Goal: Task Accomplishment & Management: Manage account settings

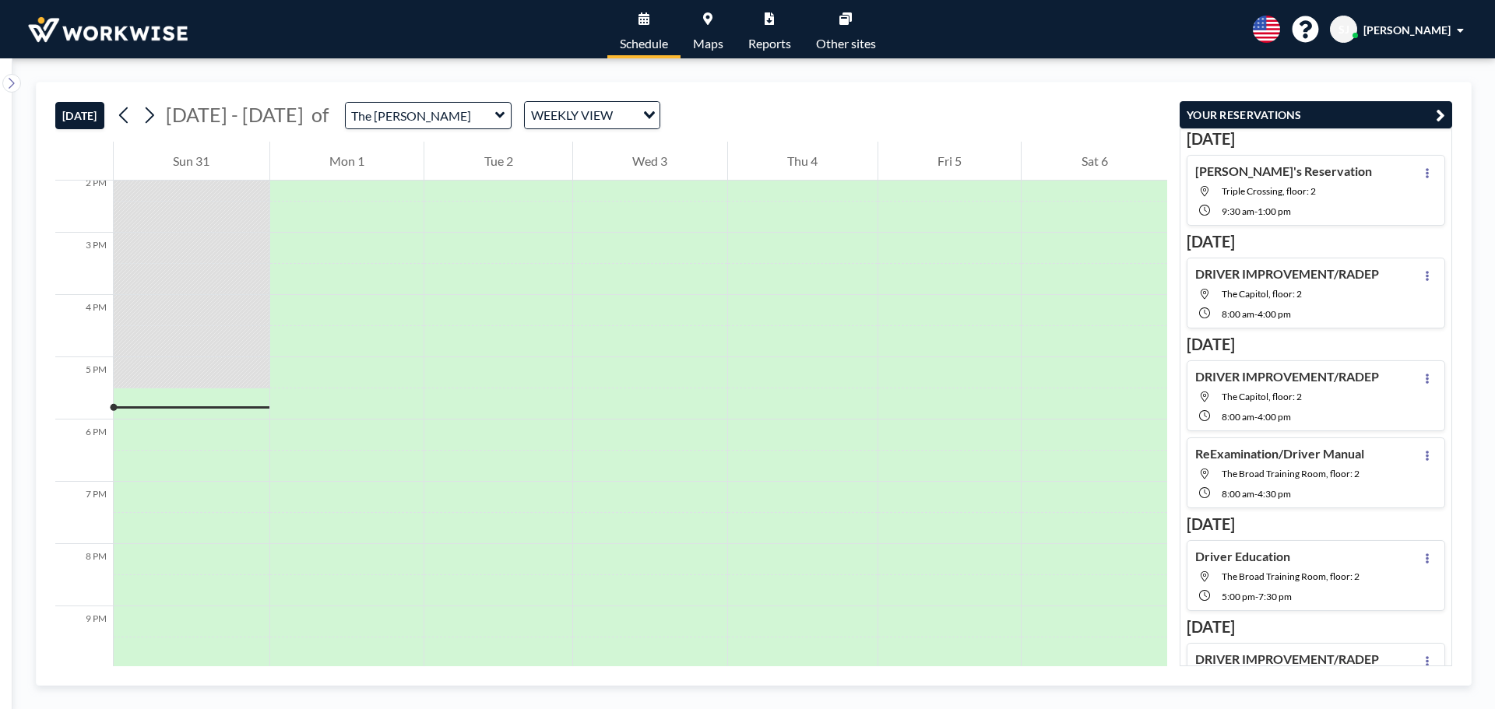
scroll to position [1017, 0]
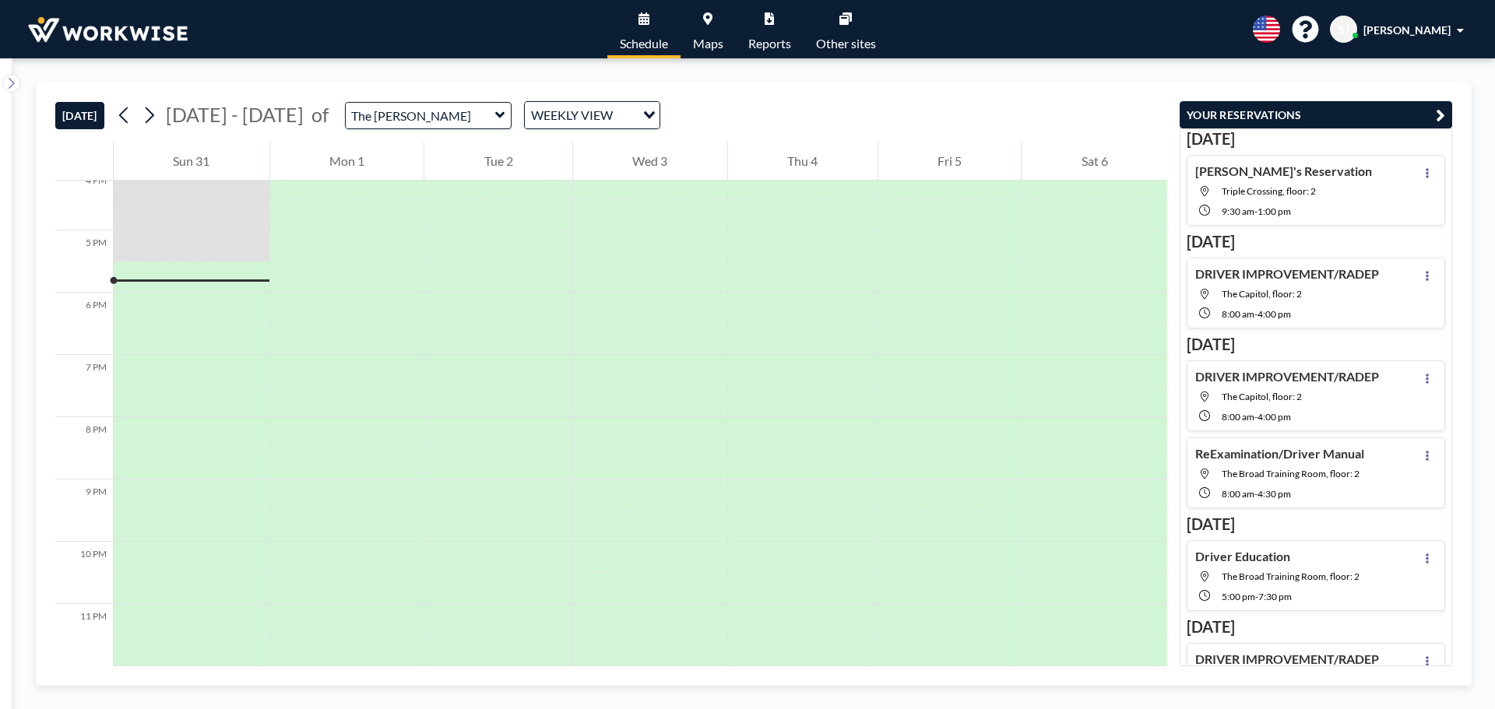
click at [525, 114] on div "WEEKLY VIEW" at bounding box center [580, 113] width 111 height 23
click at [9, 84] on icon at bounding box center [11, 84] width 10 height 16
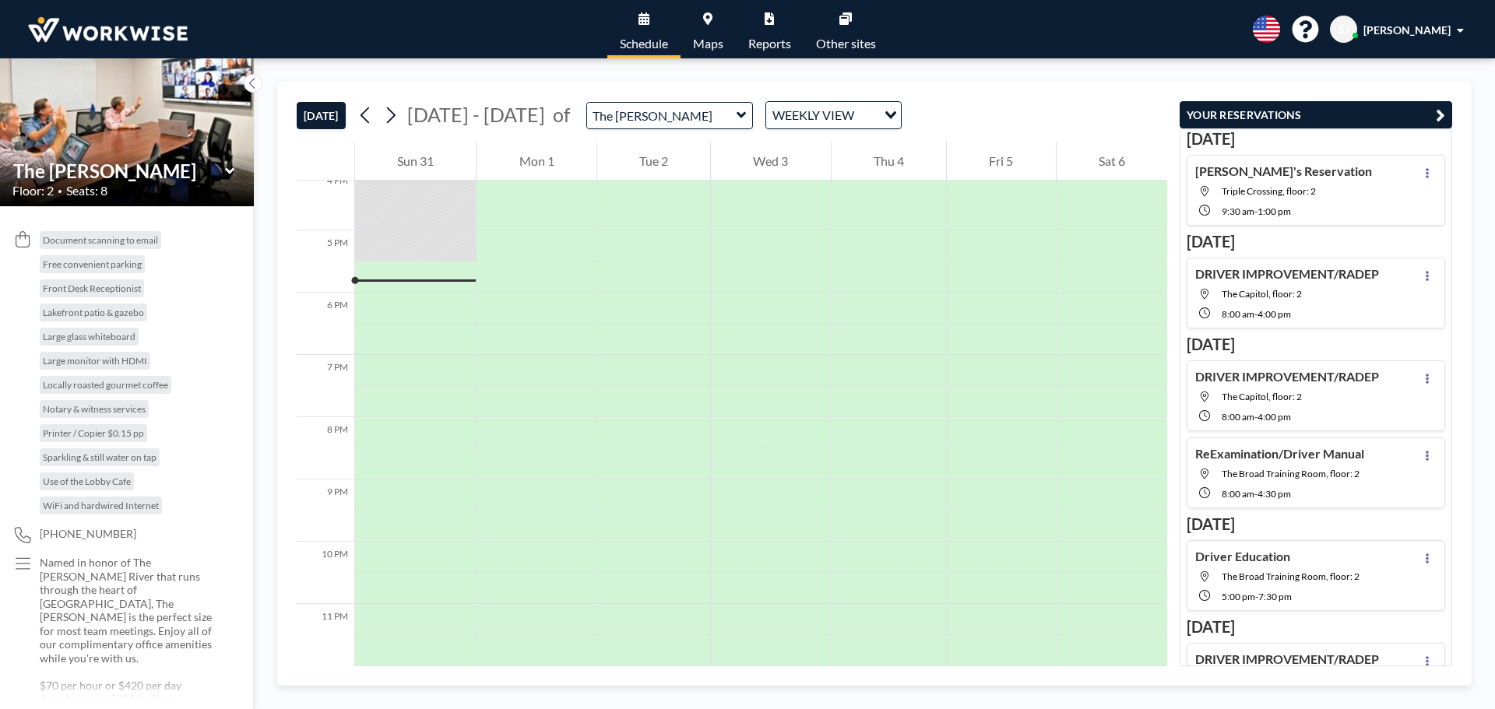
click at [736, 115] on icon at bounding box center [740, 115] width 9 height 6
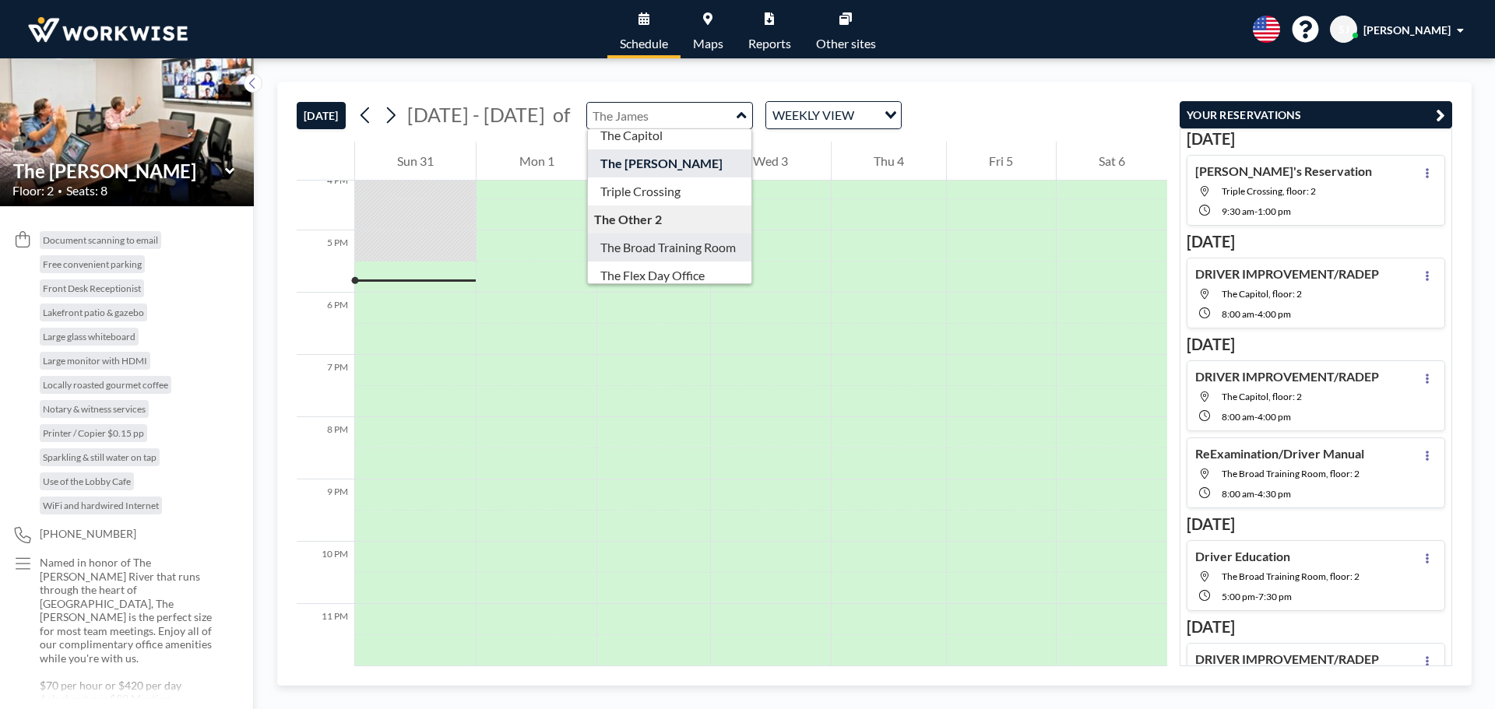
scroll to position [50, 0]
type input "The Broad Training Room"
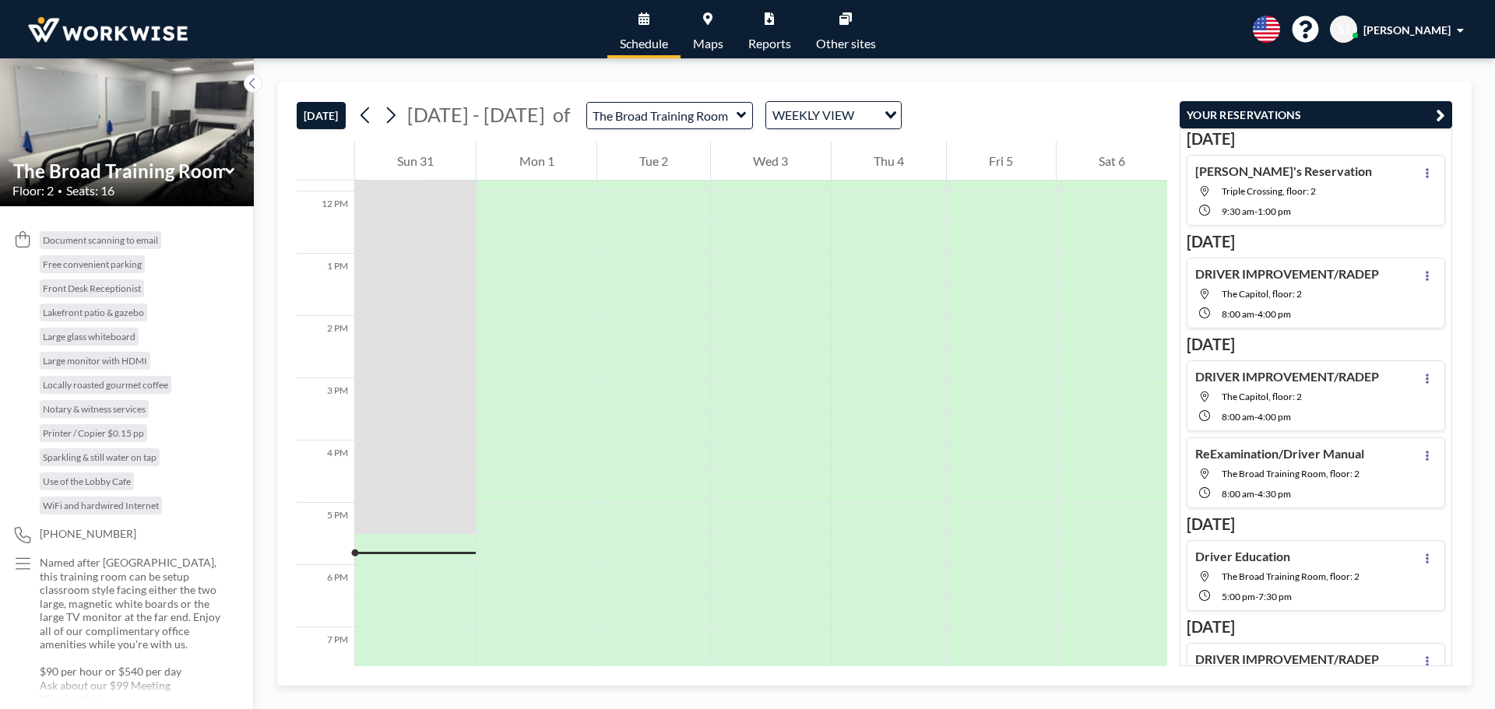
scroll to position [1017, 0]
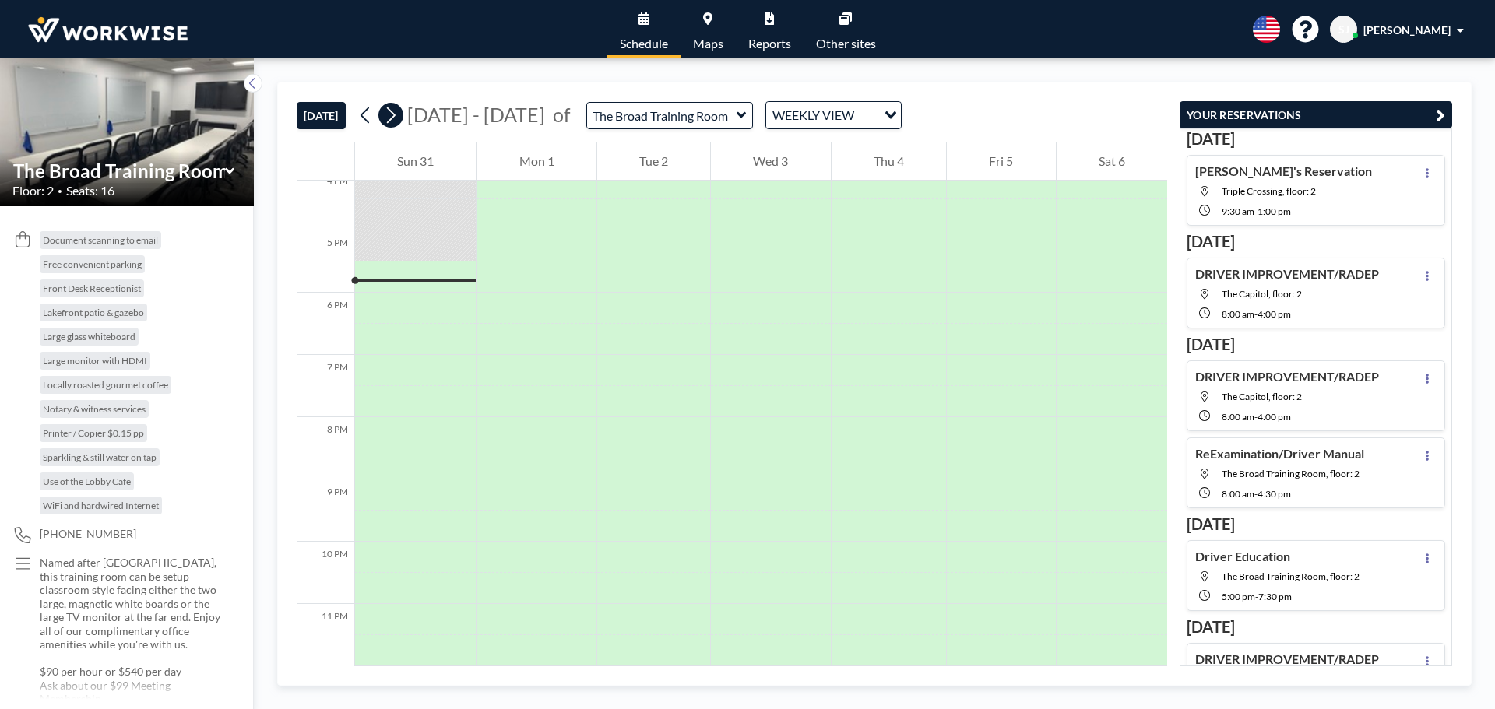
click at [393, 118] on icon at bounding box center [390, 115] width 15 height 23
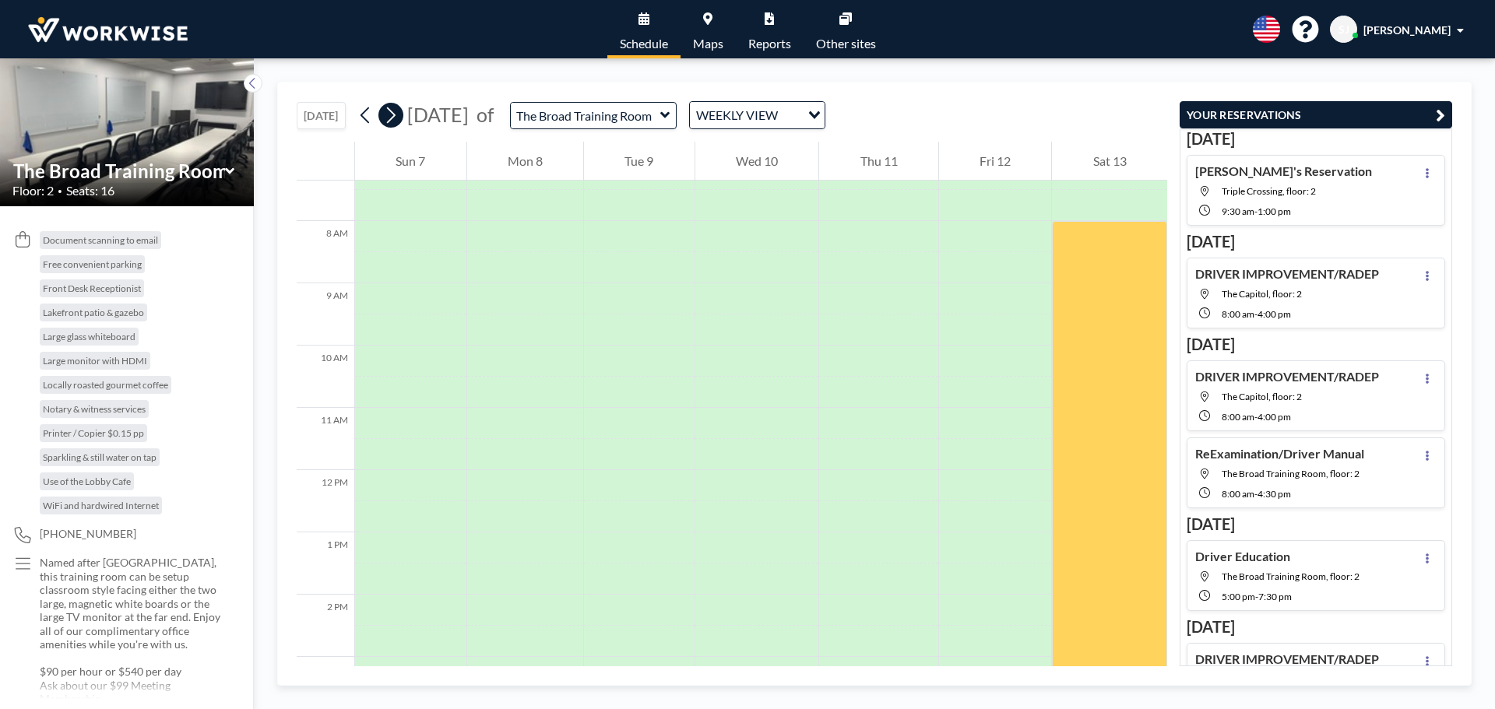
scroll to position [467, 0]
click at [393, 118] on icon at bounding box center [390, 115] width 15 height 23
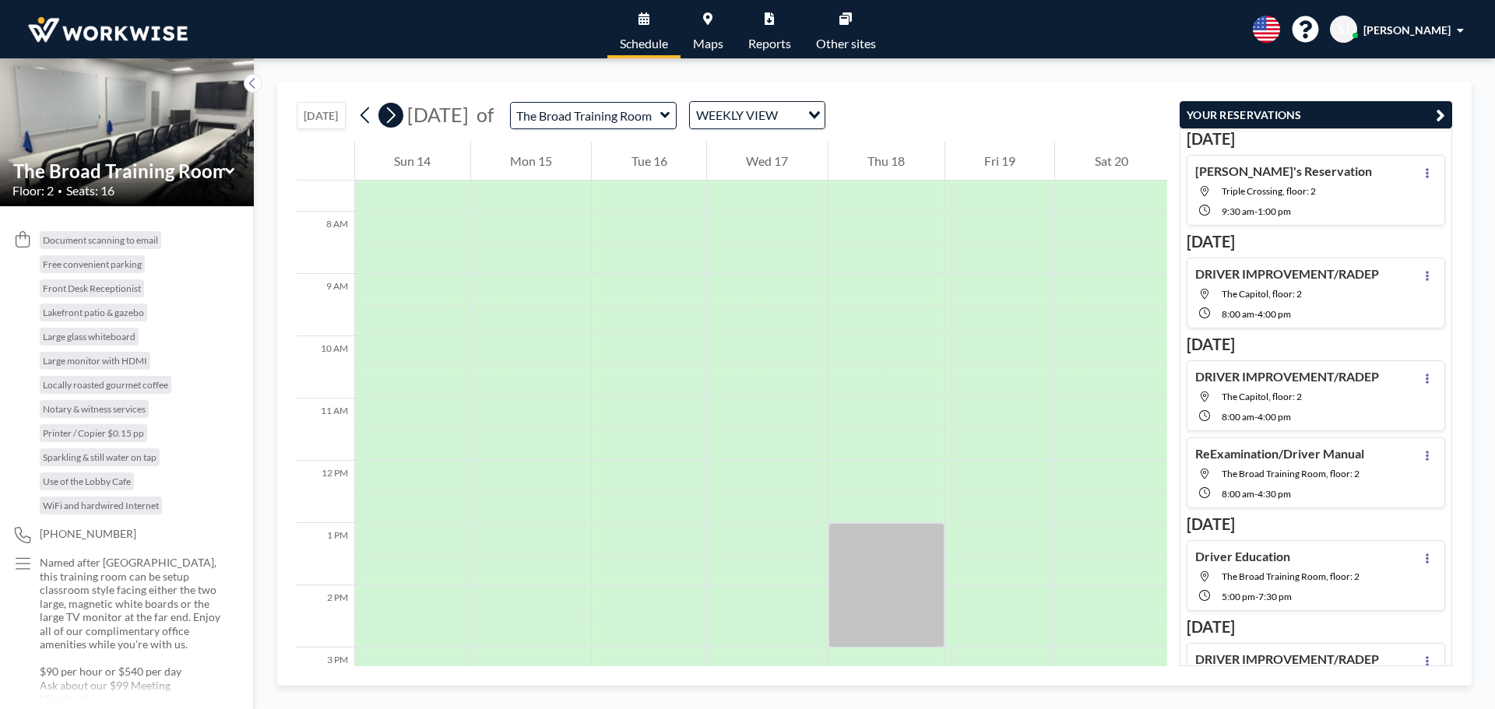
click at [393, 118] on icon at bounding box center [390, 115] width 15 height 23
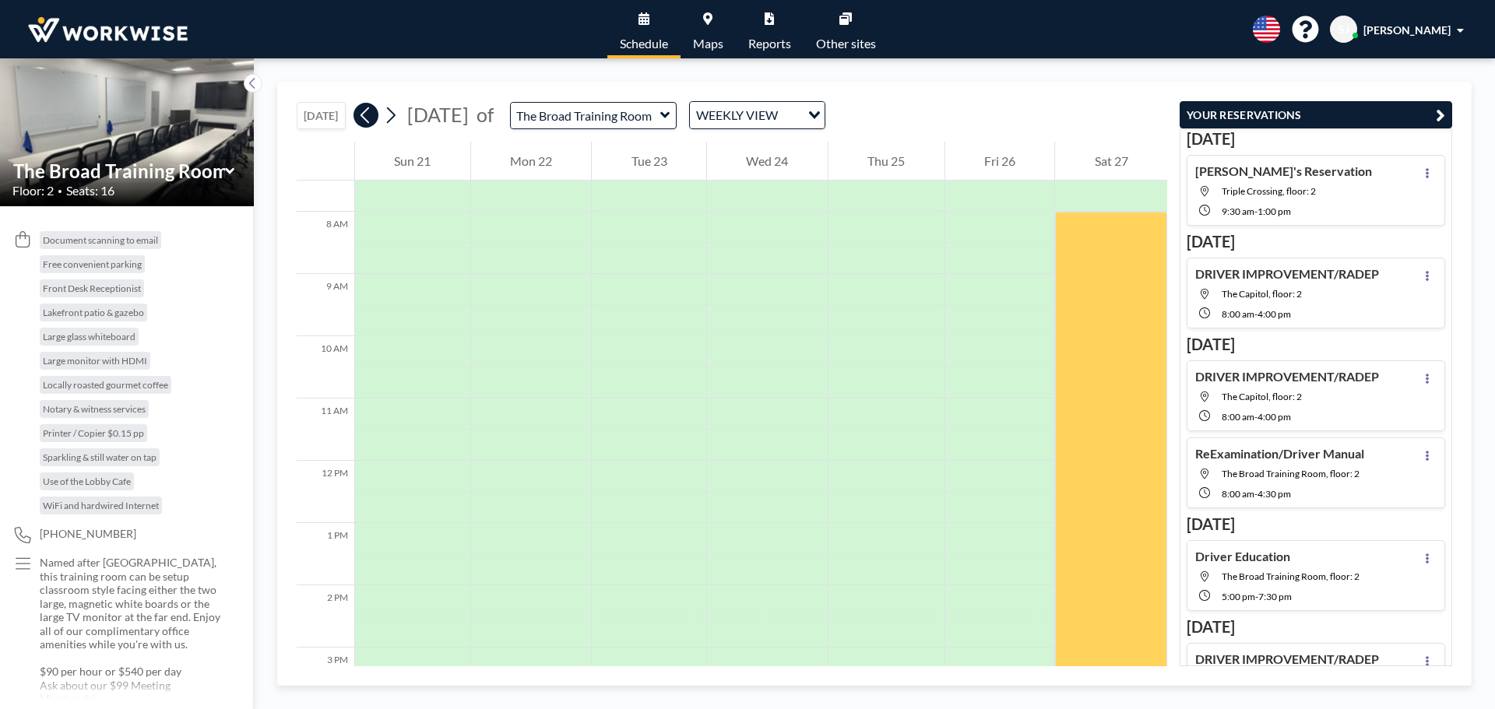
click at [368, 118] on icon at bounding box center [365, 115] width 15 height 23
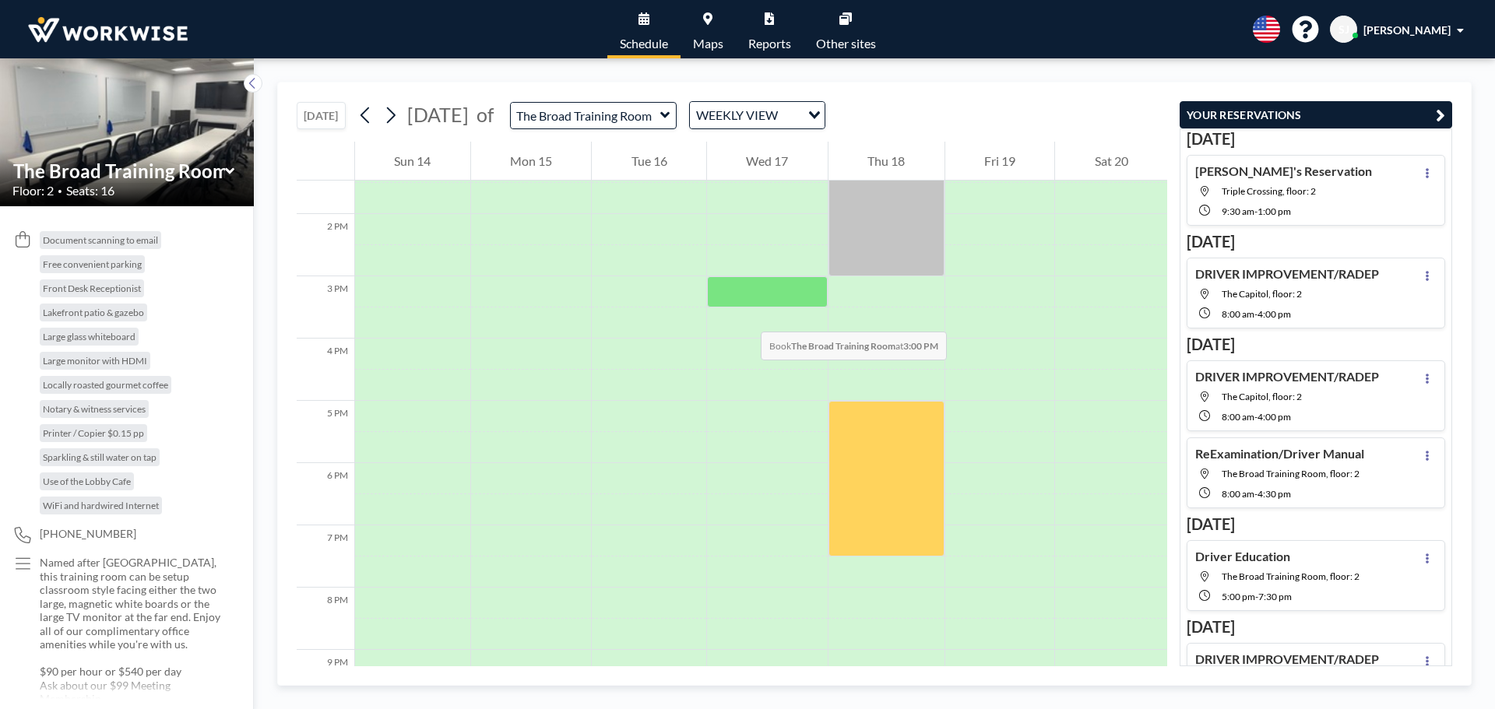
scroll to position [856, 0]
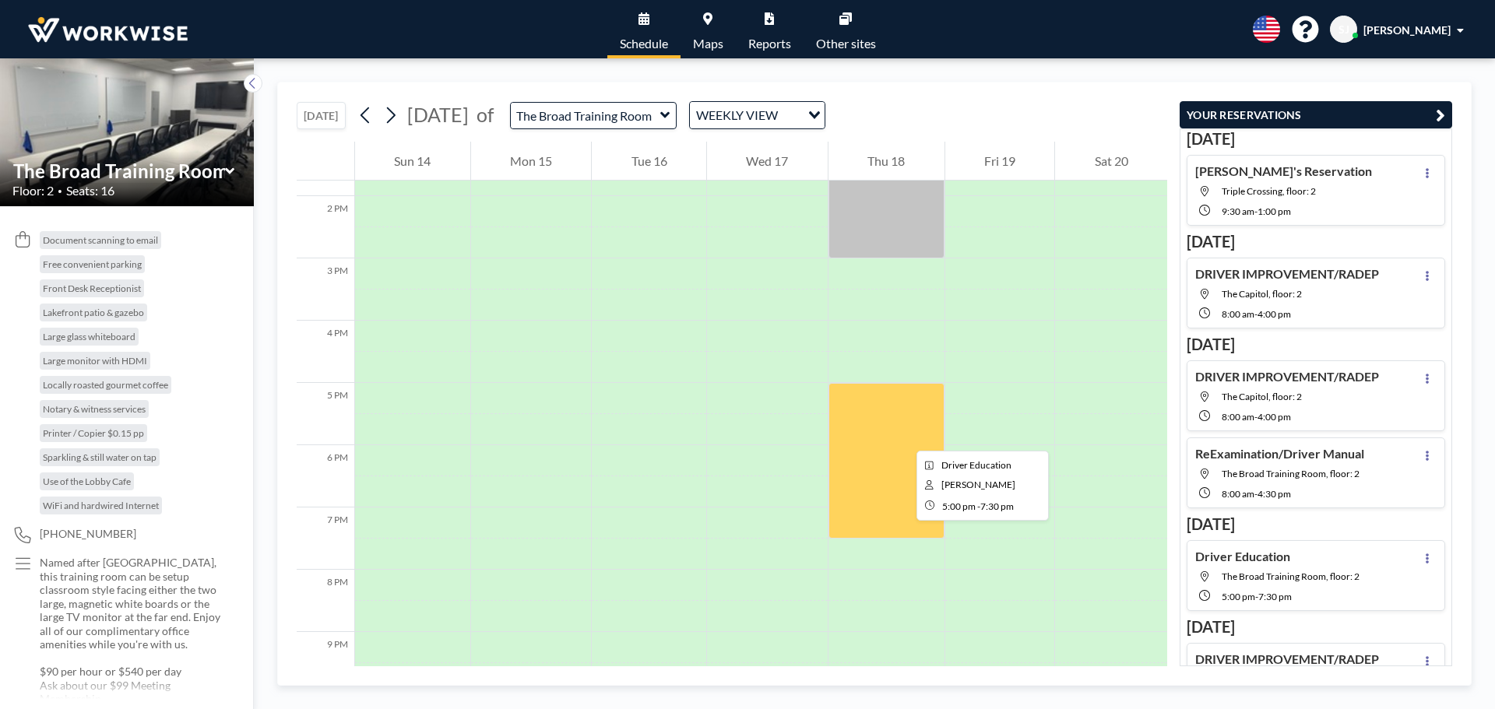
click at [904, 437] on div at bounding box center [886, 461] width 116 height 156
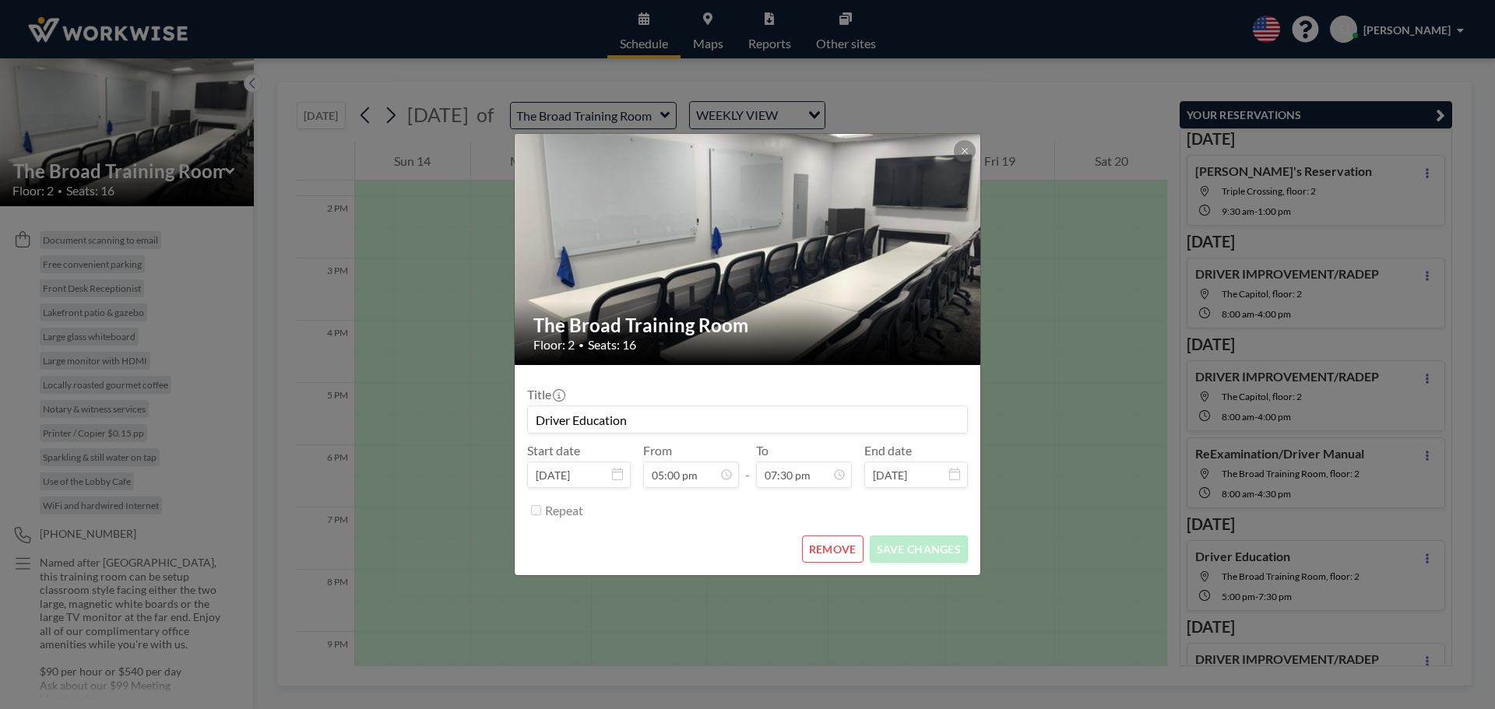
click at [830, 557] on button "REMOVE" at bounding box center [832, 549] width 61 height 27
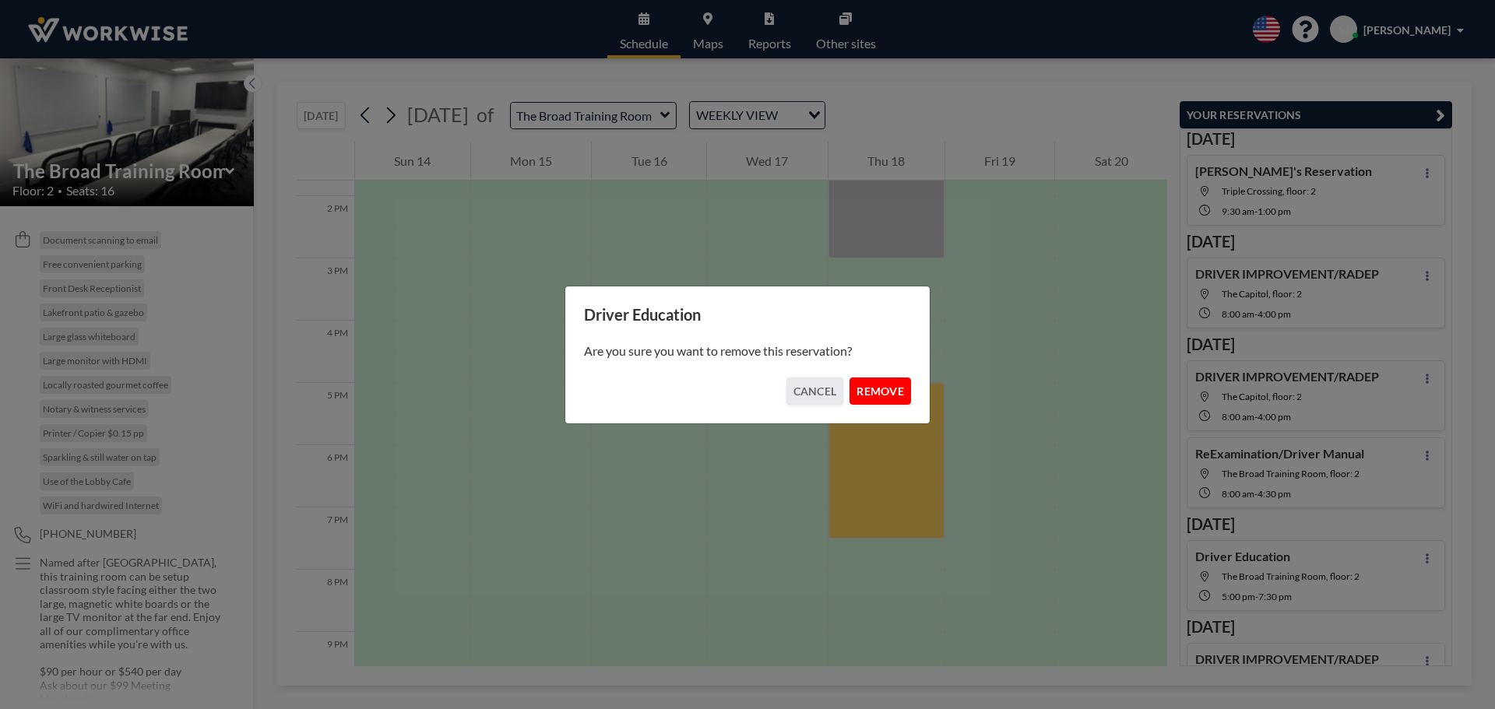
click at [870, 398] on button "REMOVE" at bounding box center [879, 391] width 61 height 27
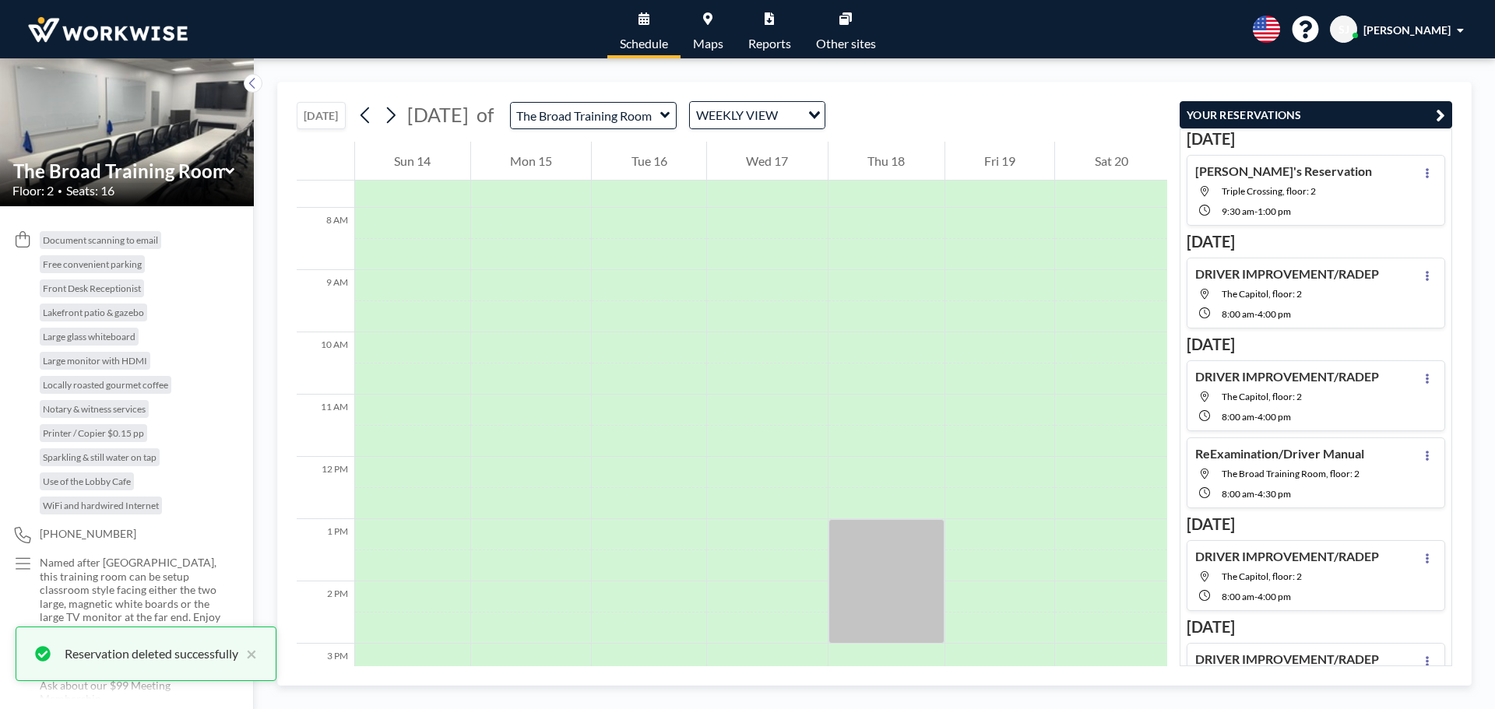
scroll to position [467, 0]
